Goal: Information Seeking & Learning: Learn about a topic

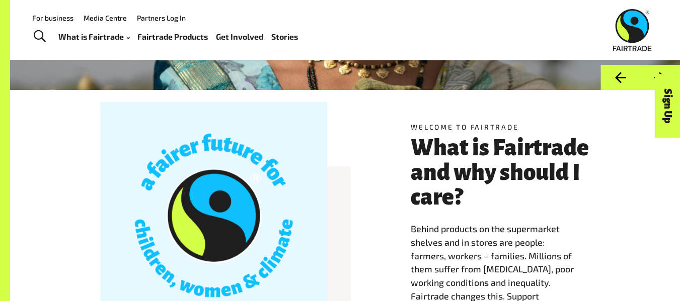
scroll to position [182, 0]
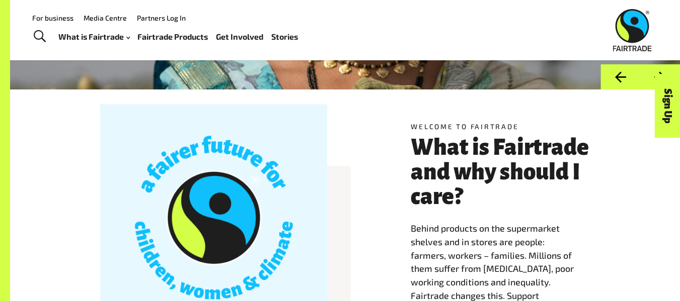
click at [190, 40] on link "Fairtrade Products" at bounding box center [172, 37] width 70 height 15
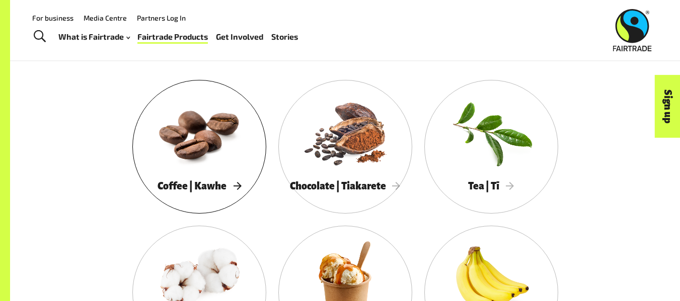
scroll to position [547, 0]
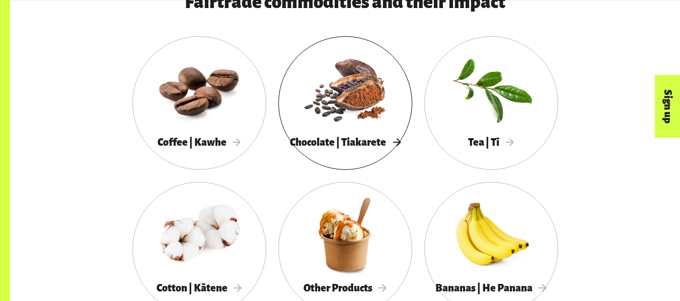
click at [328, 138] on div "Chocolate | Tiakarete" at bounding box center [345, 142] width 134 height 21
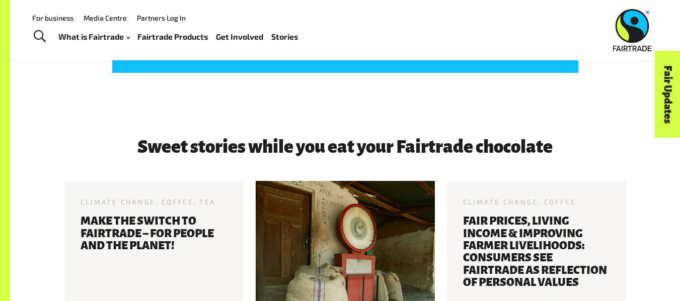
scroll to position [1536, 0]
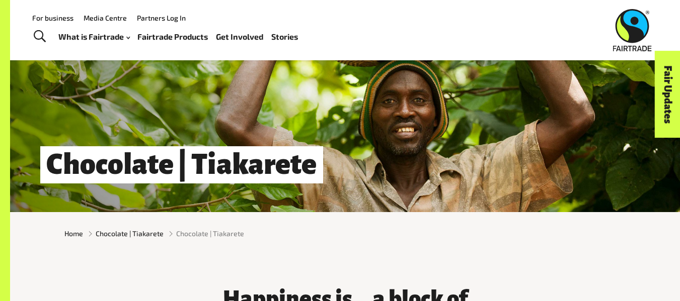
scroll to position [0, 0]
